Goal: Task Accomplishment & Management: Manage account settings

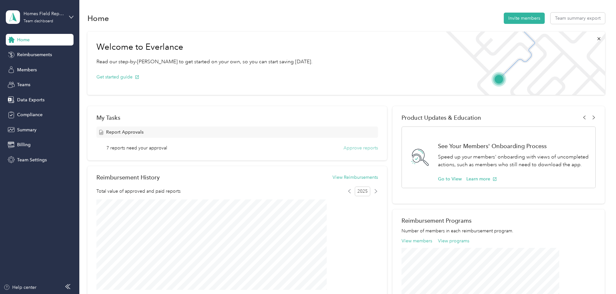
click at [343, 147] on button "Approve reports" at bounding box center [360, 147] width 34 height 7
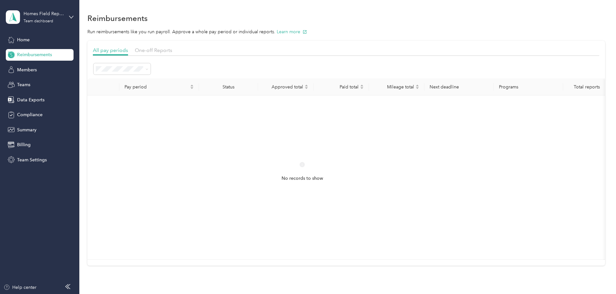
click at [172, 53] on div "One-off Reports" at bounding box center [153, 50] width 37 height 8
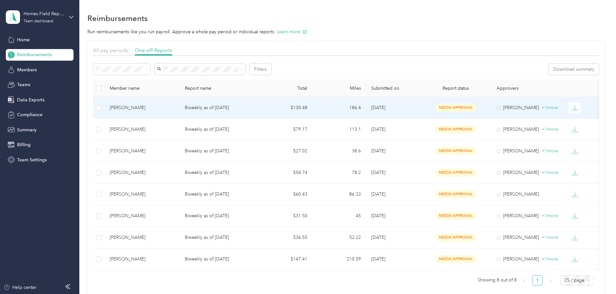
click at [172, 109] on div "[PERSON_NAME]" at bounding box center [142, 107] width 65 height 7
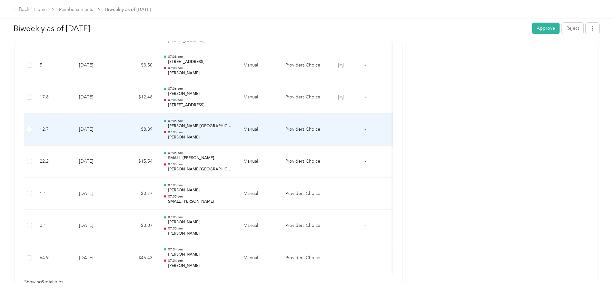
scroll to position [258, 0]
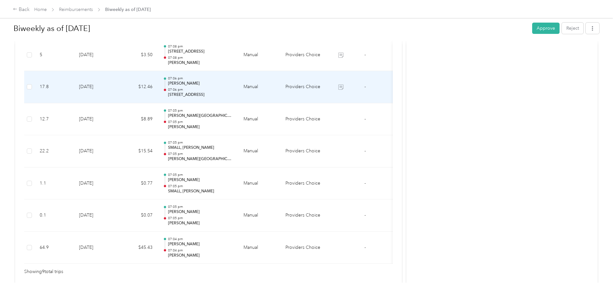
click at [233, 89] on p "07:06 pm" at bounding box center [200, 89] width 65 height 5
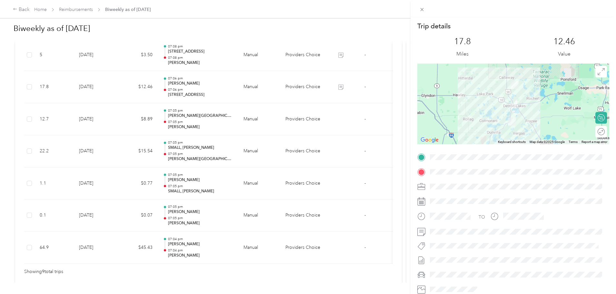
click at [260, 89] on div "Trip details This trip cannot be edited because it is either under review, appr…" at bounding box center [308, 147] width 616 height 294
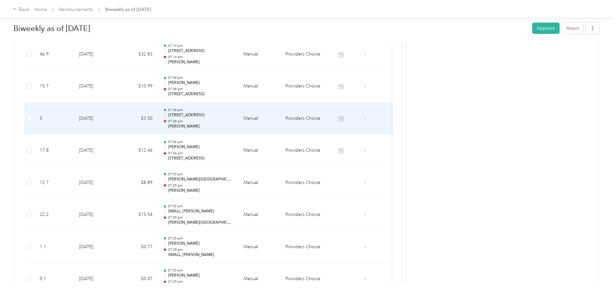
scroll to position [193, 0]
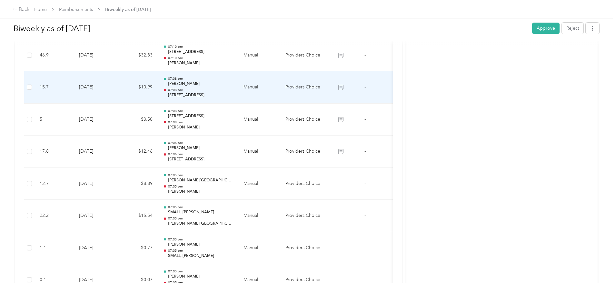
click at [233, 89] on p "07:08 pm" at bounding box center [200, 90] width 65 height 5
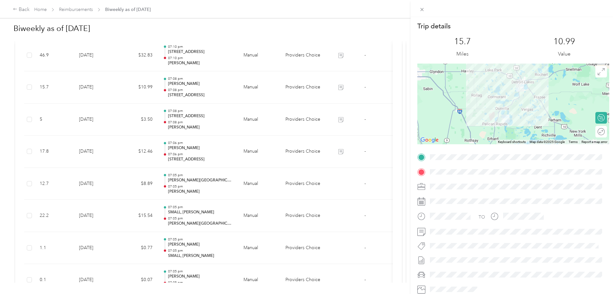
click at [260, 89] on div "Trip details This trip cannot be edited because it is either under review, appr…" at bounding box center [308, 147] width 616 height 294
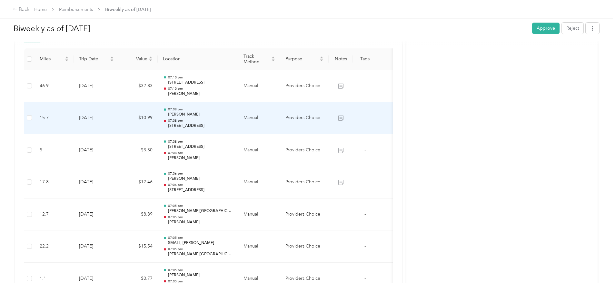
scroll to position [161, 0]
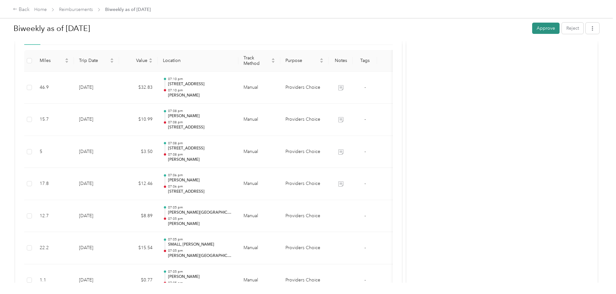
click at [532, 27] on button "Approve" at bounding box center [545, 28] width 27 height 11
click at [30, 8] on div "Back" at bounding box center [21, 10] width 17 height 8
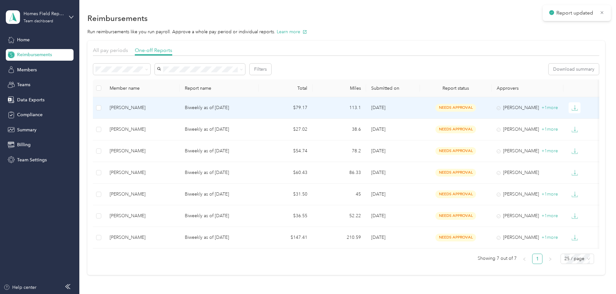
click at [167, 109] on div "[PERSON_NAME]" at bounding box center [142, 107] width 65 height 7
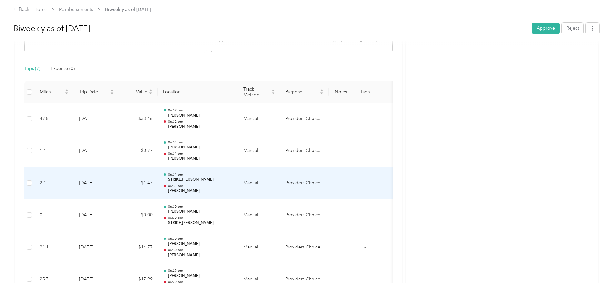
scroll to position [131, 0]
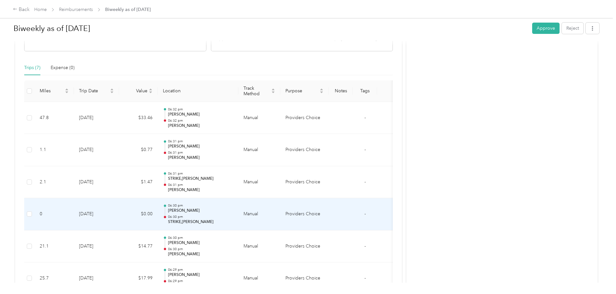
click at [233, 213] on p "[PERSON_NAME]" at bounding box center [200, 211] width 65 height 6
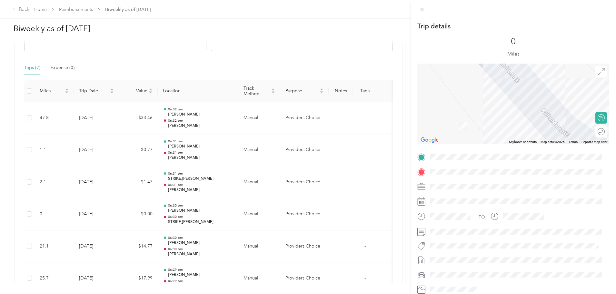
click at [263, 213] on div "Trip details This trip cannot be edited because it is either under review, appr…" at bounding box center [308, 147] width 616 height 294
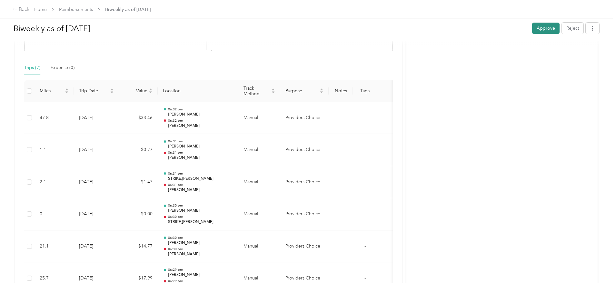
click at [532, 28] on button "Approve" at bounding box center [545, 28] width 27 height 11
click at [30, 6] on div "Back" at bounding box center [21, 10] width 17 height 8
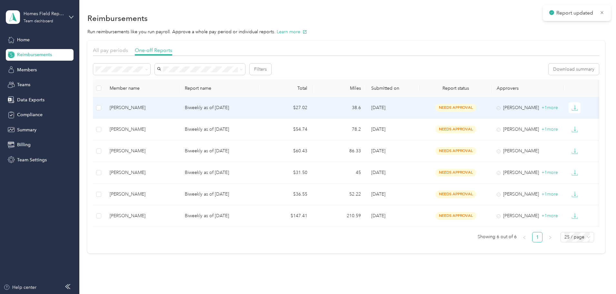
click at [165, 107] on div "[PERSON_NAME]" at bounding box center [142, 107] width 65 height 7
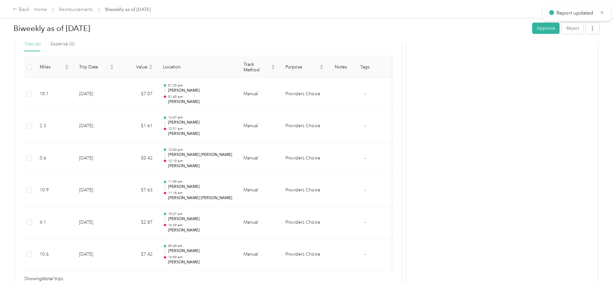
scroll to position [161, 0]
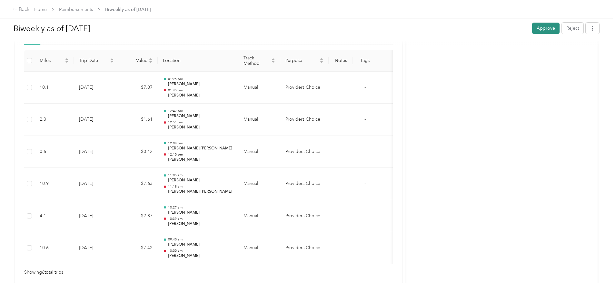
click at [532, 30] on button "Approve" at bounding box center [545, 28] width 27 height 11
click at [30, 13] on div "Back" at bounding box center [21, 10] width 17 height 8
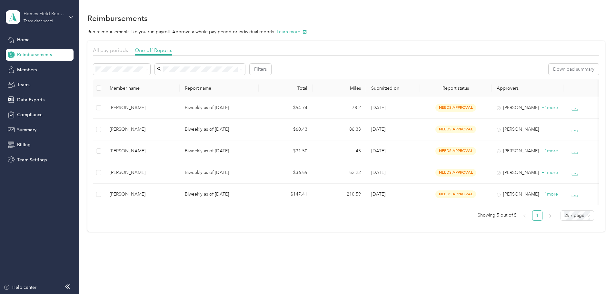
click at [36, 17] on div "Homes Field Representatives" at bounding box center [44, 13] width 40 height 7
click at [27, 80] on div "Log out" at bounding box center [24, 82] width 25 height 7
